Goal: Task Accomplishment & Management: Use online tool/utility

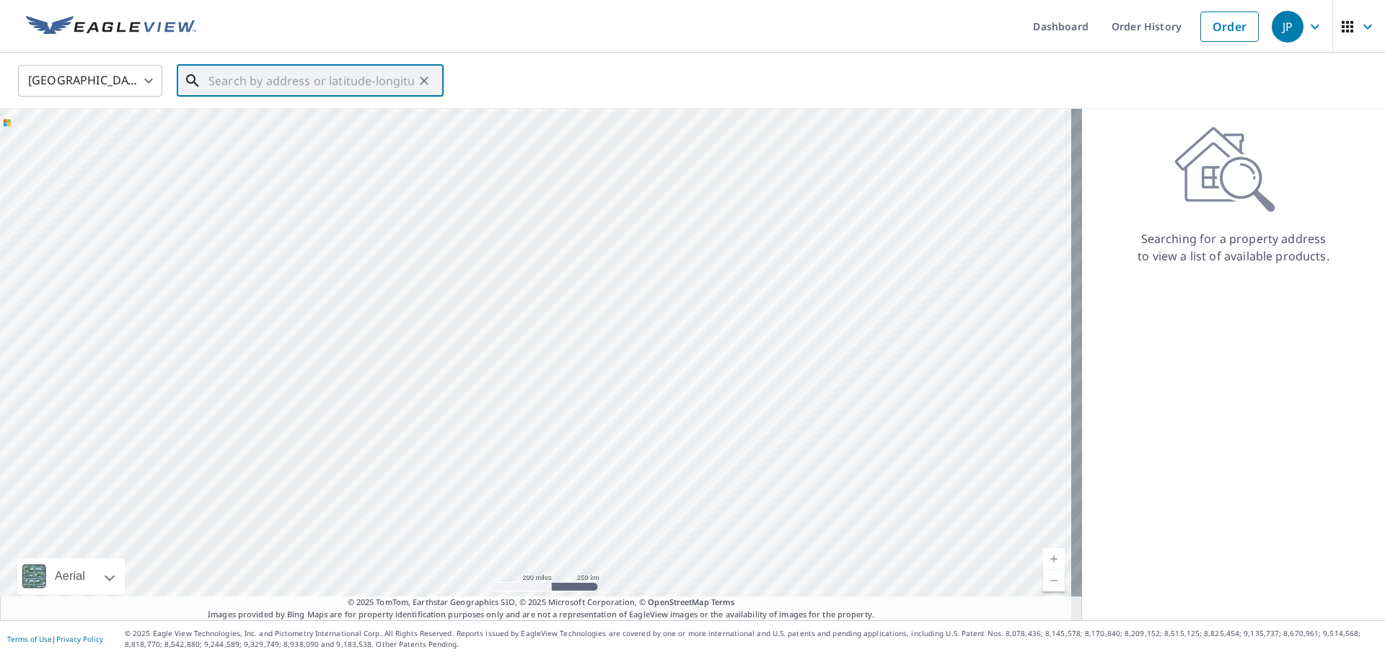
click at [232, 72] on input "text" at bounding box center [312, 81] width 206 height 40
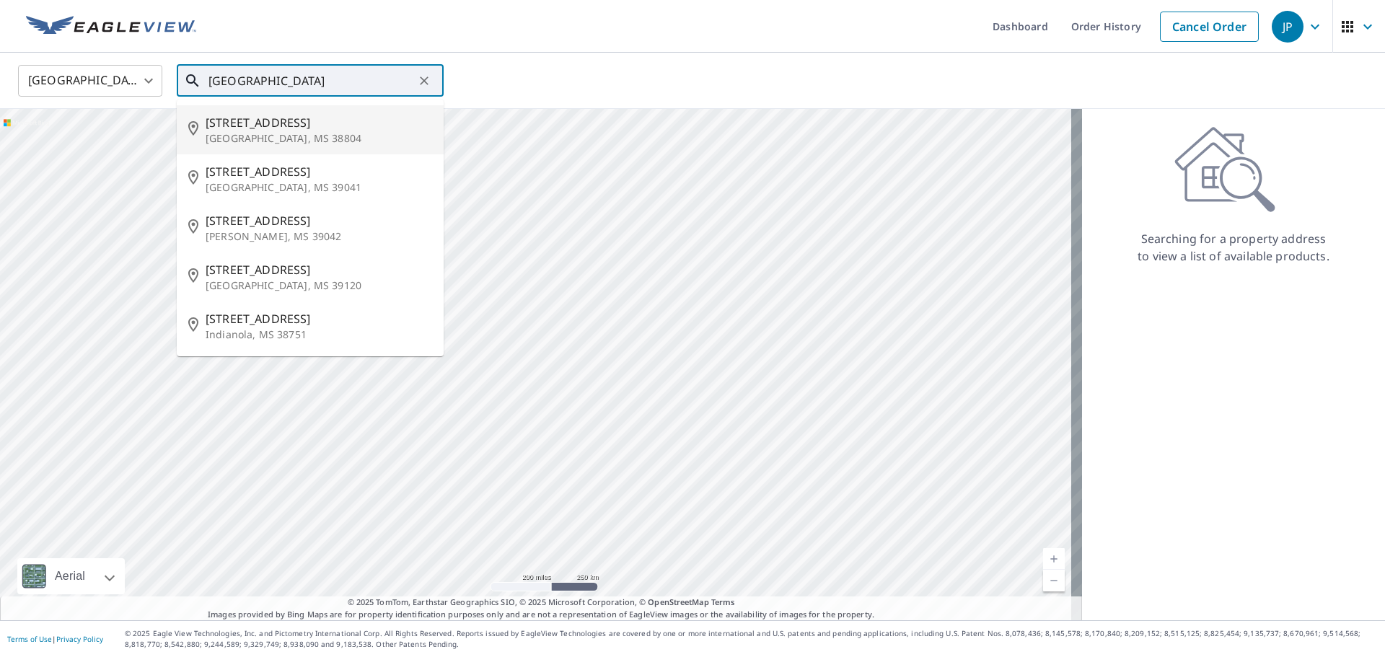
click at [310, 82] on input "[GEOGRAPHIC_DATA]" at bounding box center [312, 81] width 206 height 40
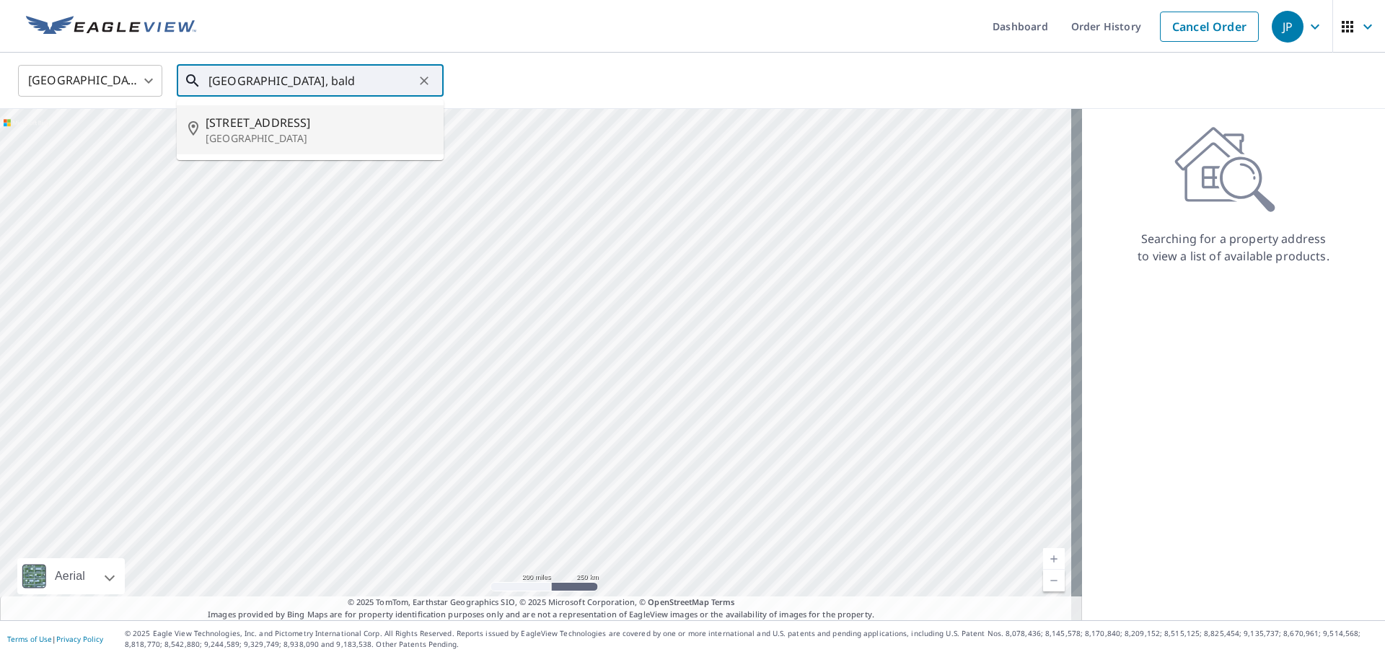
click at [240, 141] on p "[GEOGRAPHIC_DATA]" at bounding box center [319, 138] width 227 height 14
type input "[STREET_ADDRESS]"
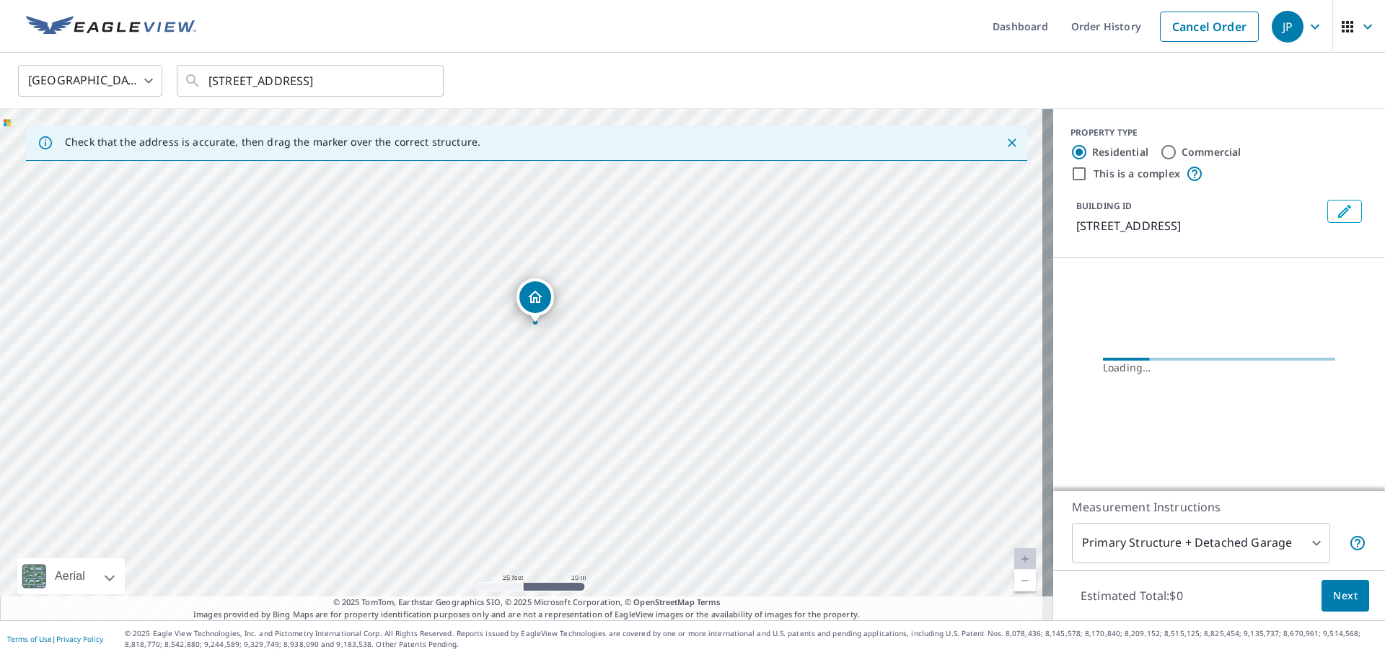
drag, startPoint x: 501, startPoint y: 387, endPoint x: 564, endPoint y: 380, distance: 62.4
click at [564, 380] on div "[STREET_ADDRESS]" at bounding box center [526, 365] width 1053 height 512
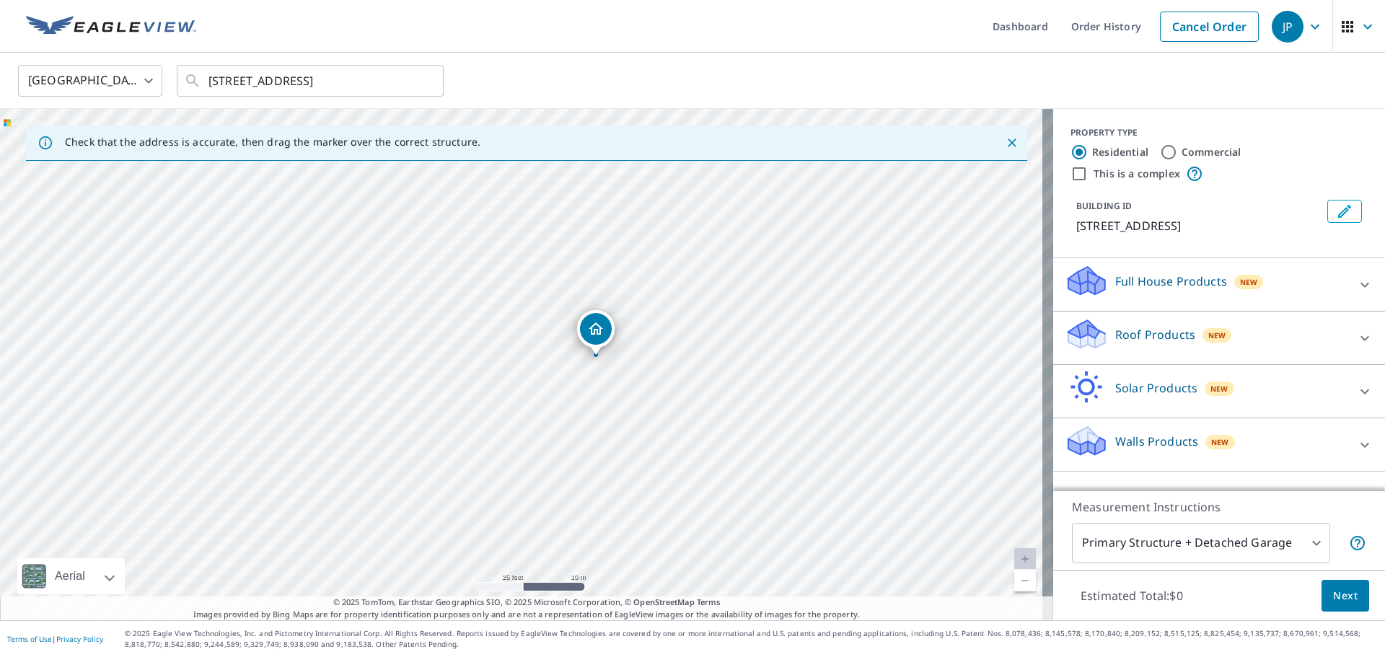
drag, startPoint x: 591, startPoint y: 439, endPoint x: 667, endPoint y: 432, distance: 76.0
click at [667, 432] on div "[STREET_ADDRESS]" at bounding box center [526, 365] width 1053 height 512
click at [1162, 151] on input "Commercial" at bounding box center [1168, 152] width 17 height 17
radio input "true"
type input "4"
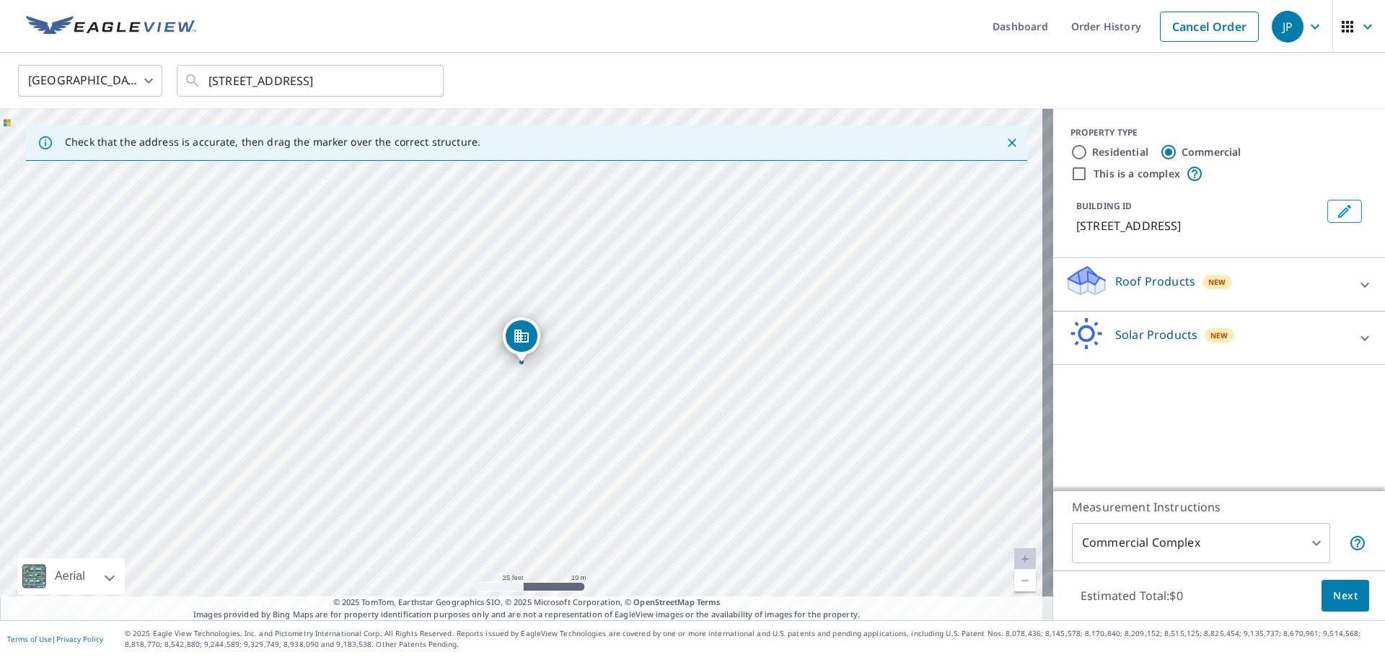
click at [1149, 350] on div "Solar Products New" at bounding box center [1206, 337] width 283 height 41
click at [1160, 336] on p "Solar Products" at bounding box center [1156, 334] width 82 height 17
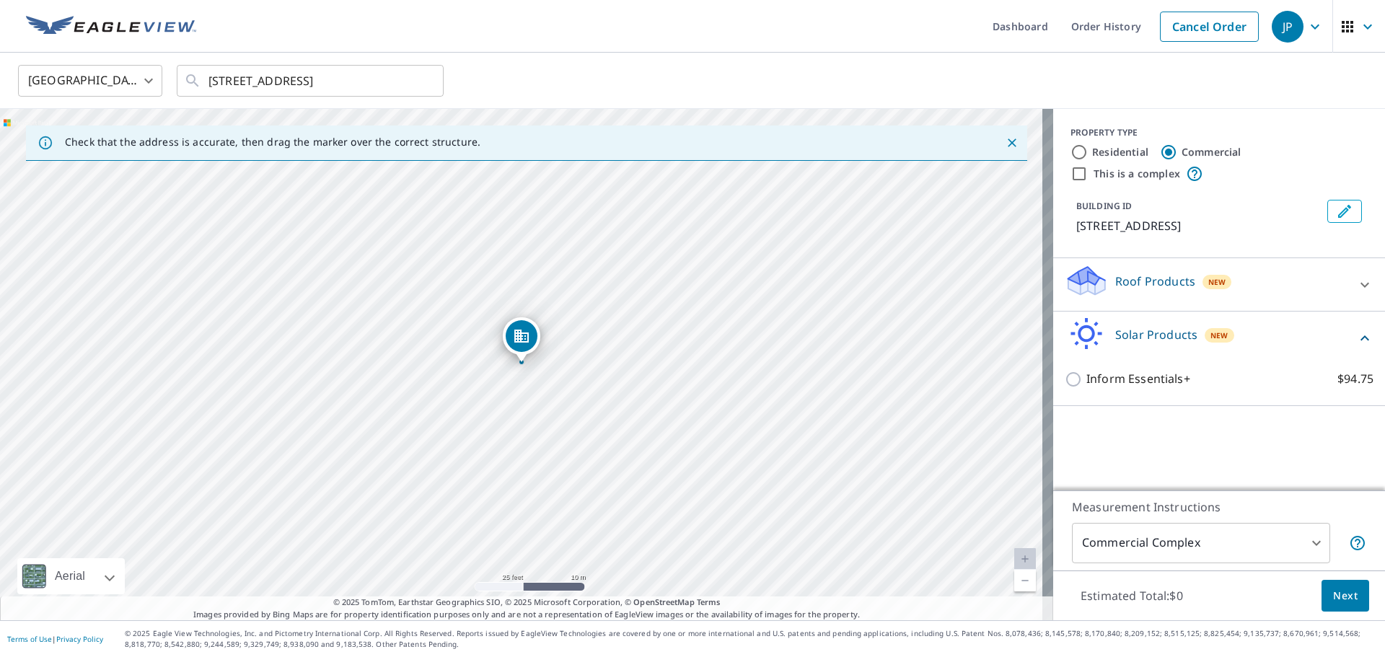
click at [1160, 336] on p "Solar Products" at bounding box center [1156, 334] width 82 height 17
